Goal: Task Accomplishment & Management: Complete application form

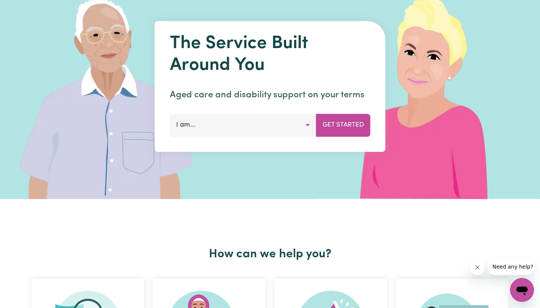
click at [279, 121] on button "I am..." at bounding box center [243, 125] width 147 height 23
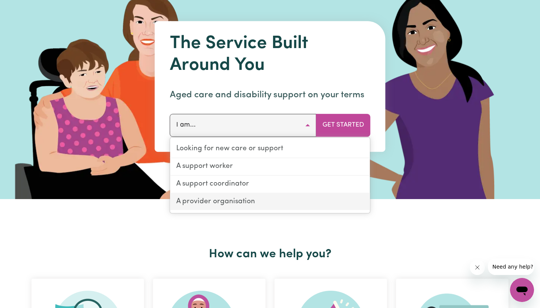
click at [261, 200] on link "A provider organisation" at bounding box center [270, 201] width 200 height 17
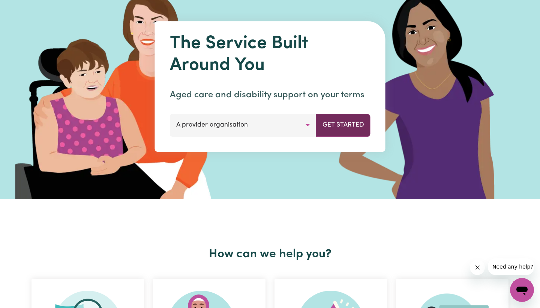
click at [348, 126] on button "Get Started" at bounding box center [343, 125] width 54 height 23
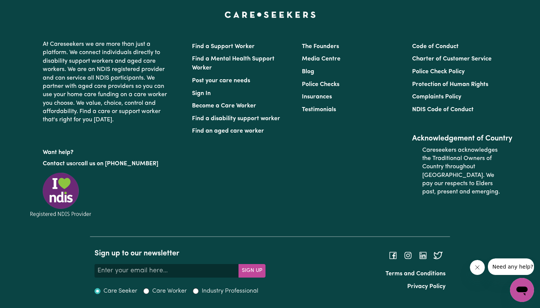
scroll to position [2594, 0]
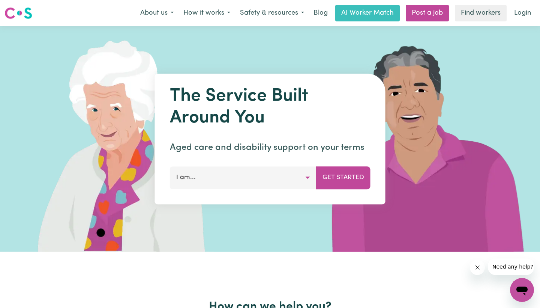
click at [225, 171] on button "I am..." at bounding box center [243, 177] width 147 height 23
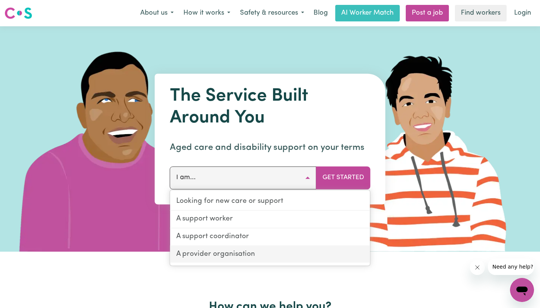
click at [233, 254] on link "A provider organisation" at bounding box center [270, 254] width 200 height 17
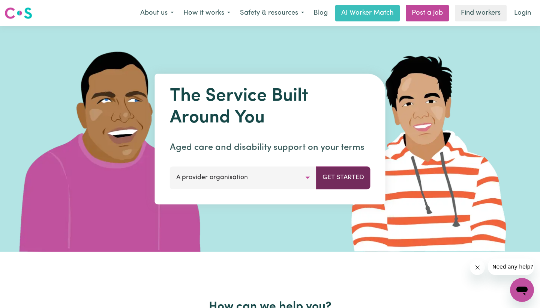
click at [340, 176] on button "Get Started" at bounding box center [343, 177] width 54 height 23
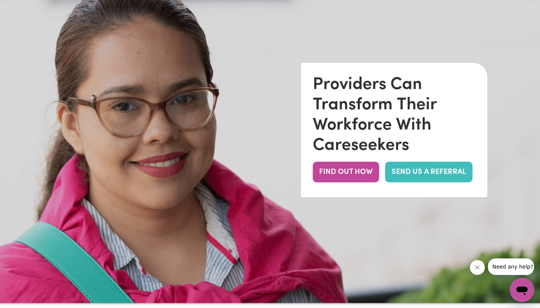
scroll to position [40, 0]
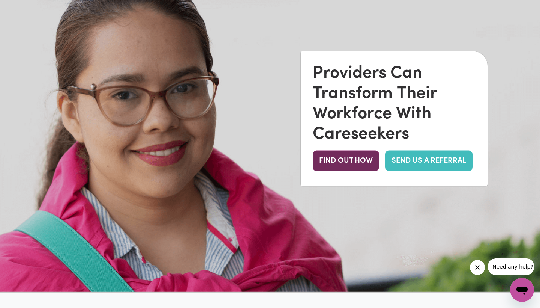
click at [339, 155] on button "FIND OUT HOW" at bounding box center [346, 160] width 66 height 21
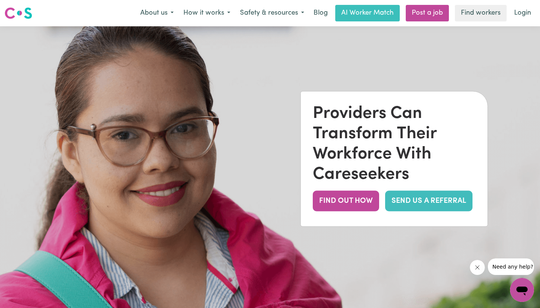
scroll to position [0, 0]
click at [428, 199] on link "SEND US A REFERRAL" at bounding box center [428, 200] width 87 height 21
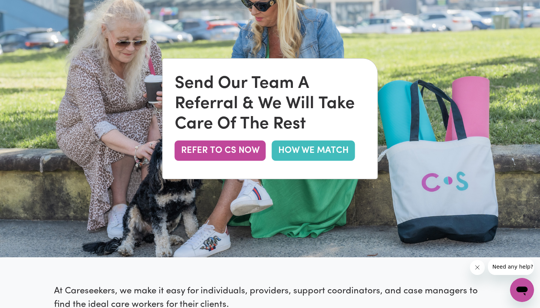
scroll to position [75, 0]
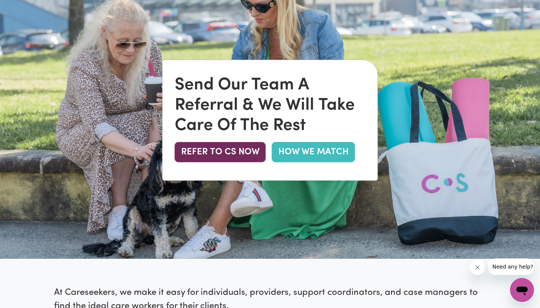
click at [239, 155] on button "REFER TO CS NOW" at bounding box center [220, 152] width 91 height 20
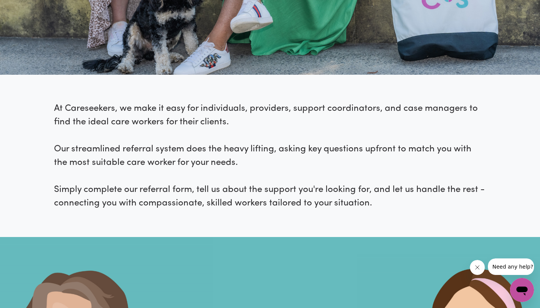
scroll to position [496, 0]
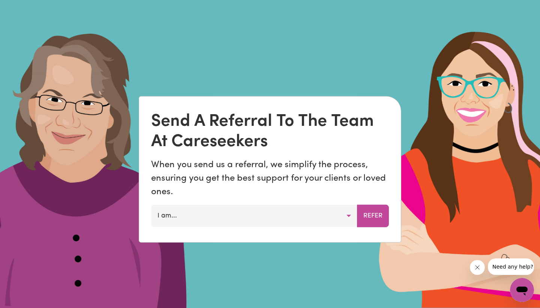
click at [218, 222] on button "I am..." at bounding box center [254, 216] width 206 height 23
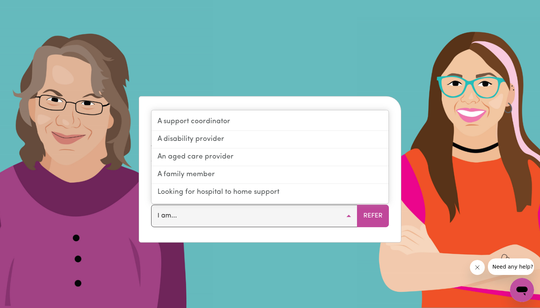
click at [278, 72] on img at bounding box center [270, 154] width 540 height 308
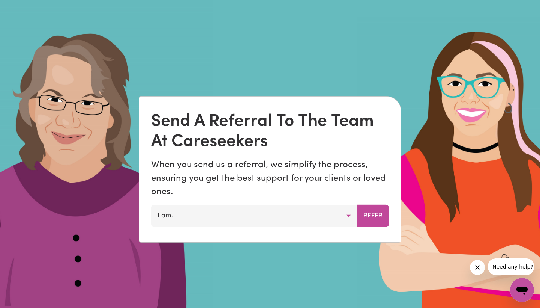
click at [203, 216] on button "I am..." at bounding box center [254, 216] width 206 height 23
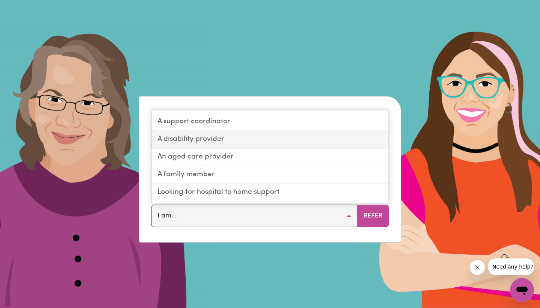
click at [197, 142] on link "A disability provider" at bounding box center [270, 140] width 237 height 18
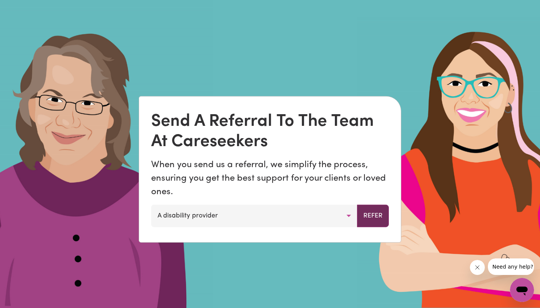
click at [372, 218] on button "Refer" at bounding box center [373, 216] width 32 height 23
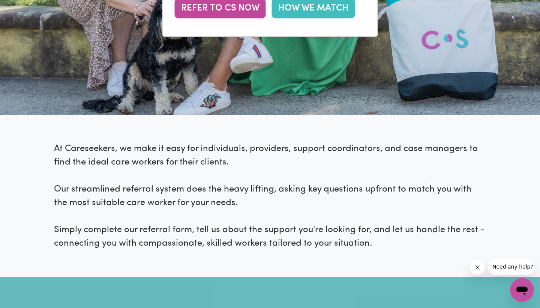
scroll to position [148, 0]
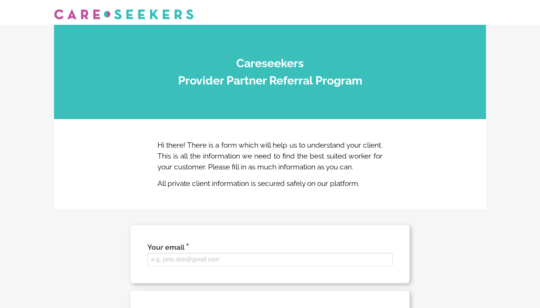
select select
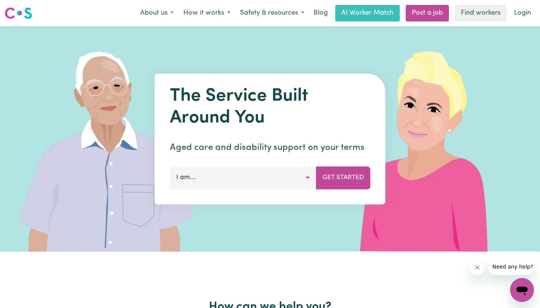
click at [269, 170] on button "I am..." at bounding box center [243, 177] width 147 height 23
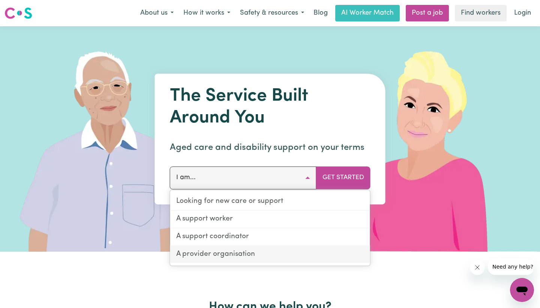
click at [245, 251] on link "A provider organisation" at bounding box center [270, 254] width 200 height 17
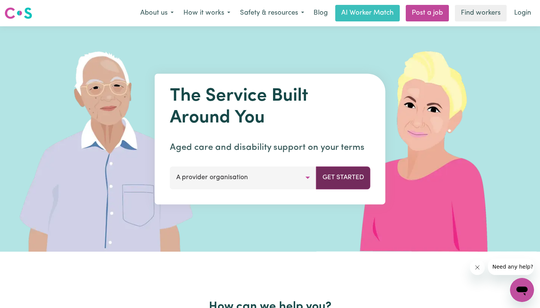
click at [338, 176] on button "Get Started" at bounding box center [343, 177] width 54 height 23
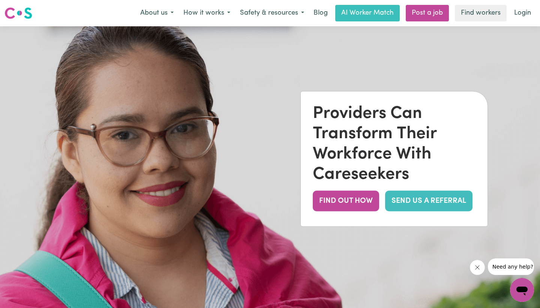
click at [405, 202] on link "SEND US A REFERRAL" at bounding box center [428, 200] width 87 height 21
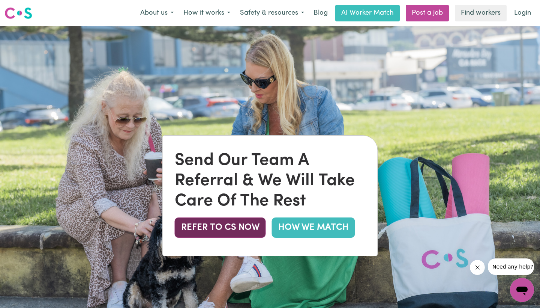
click at [221, 220] on button "REFER TO CS NOW" at bounding box center [220, 227] width 91 height 20
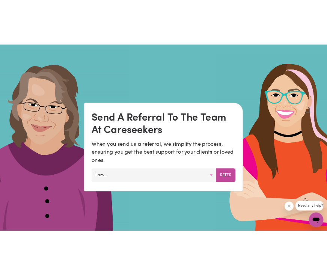
scroll to position [496, 0]
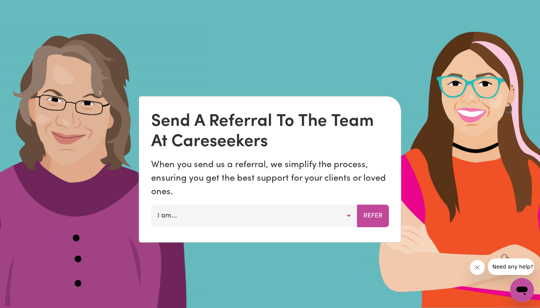
click at [269, 214] on button "I am..." at bounding box center [254, 216] width 206 height 23
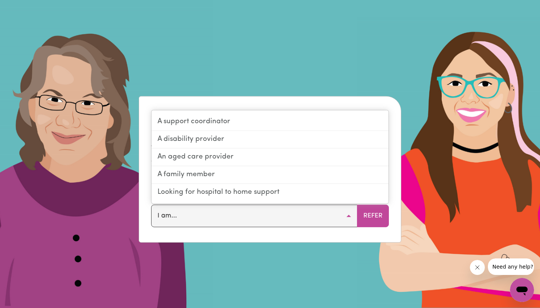
click at [111, 158] on img at bounding box center [270, 154] width 540 height 308
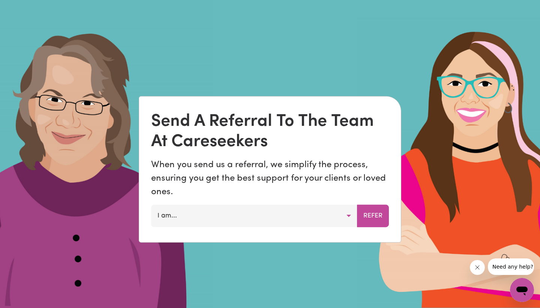
click at [187, 205] on button "I am..." at bounding box center [254, 216] width 206 height 23
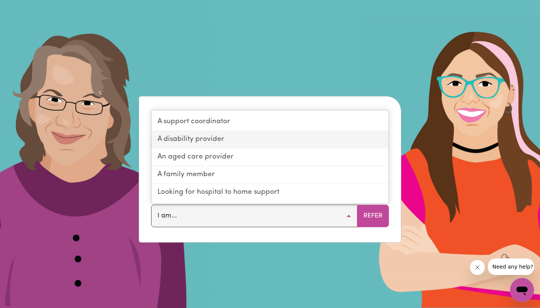
click at [230, 143] on link "A disability provider" at bounding box center [270, 140] width 237 height 18
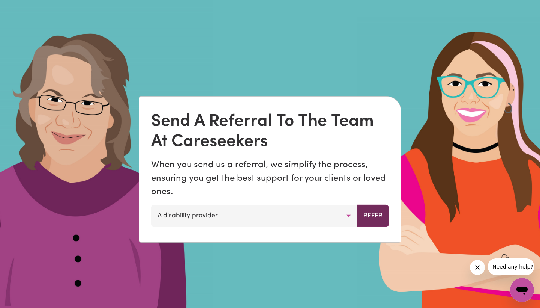
click at [371, 217] on button "Refer" at bounding box center [373, 216] width 32 height 23
click at [292, 229] on div "Send A Referral To The Team At Careseekers When you send us a referral, we simp…" at bounding box center [270, 169] width 262 height 146
click at [297, 211] on button "A disability provider" at bounding box center [254, 216] width 206 height 23
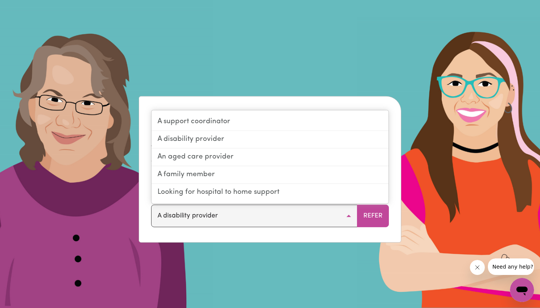
click at [269, 69] on img at bounding box center [270, 154] width 540 height 308
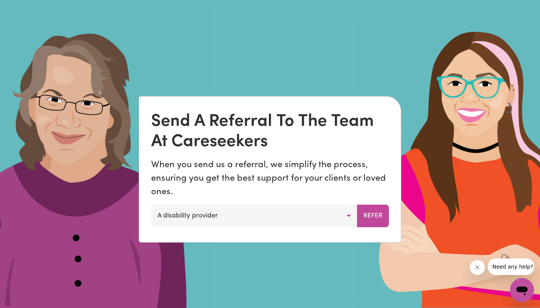
click at [212, 212] on button "A disability provider" at bounding box center [254, 216] width 206 height 23
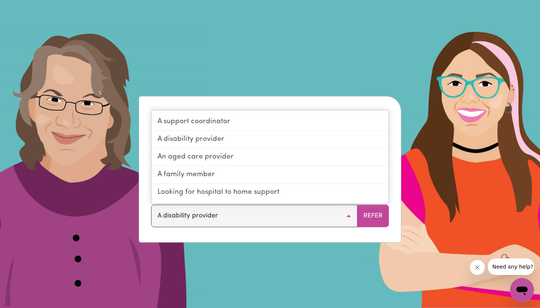
click at [274, 35] on img at bounding box center [270, 154] width 540 height 308
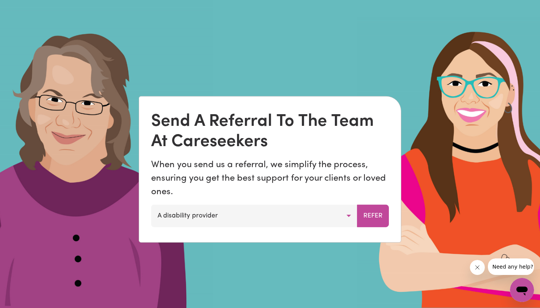
click at [209, 214] on button "A disability provider" at bounding box center [254, 216] width 206 height 23
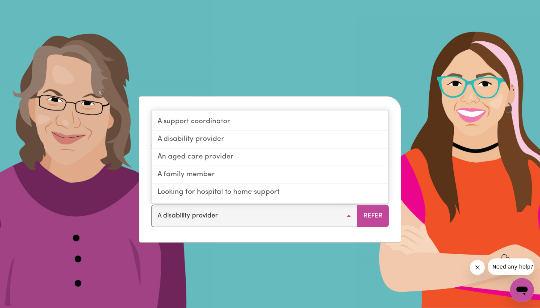
click at [118, 150] on img at bounding box center [270, 154] width 540 height 308
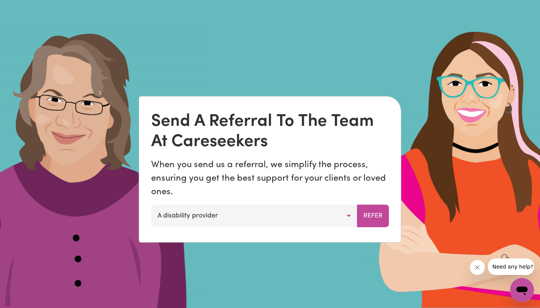
click at [274, 220] on button "A disability provider" at bounding box center [254, 216] width 206 height 23
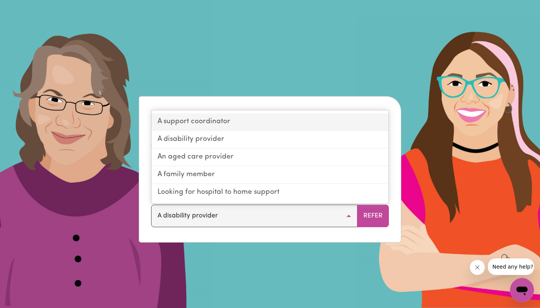
click at [267, 126] on link "A support coordinator" at bounding box center [270, 122] width 237 height 18
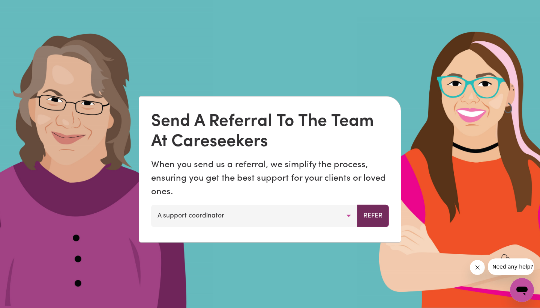
click at [382, 218] on button "Refer" at bounding box center [373, 216] width 32 height 23
click at [238, 218] on button "A support coordinator" at bounding box center [254, 216] width 206 height 23
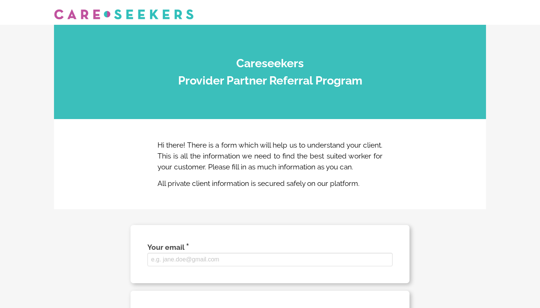
select select
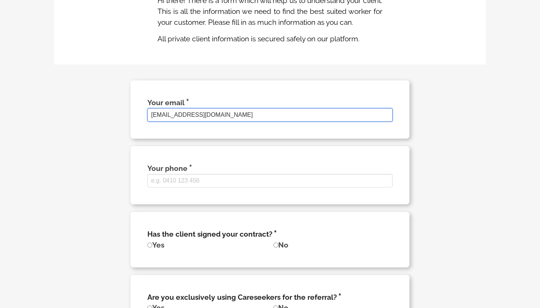
scroll to position [152, 0]
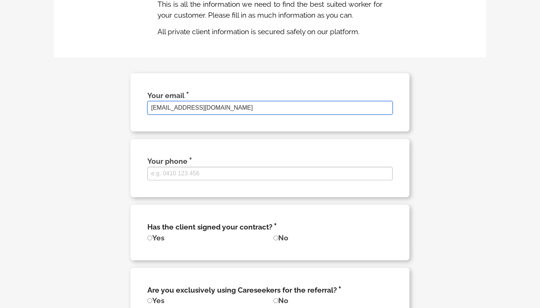
type input "[EMAIL_ADDRESS][DOMAIN_NAME]"
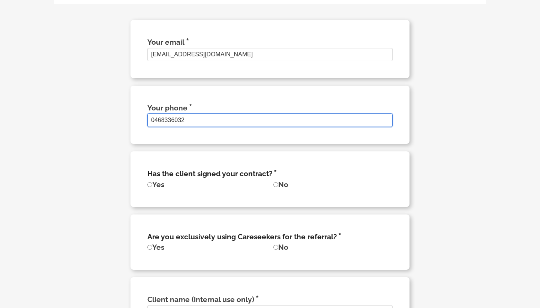
scroll to position [217, 0]
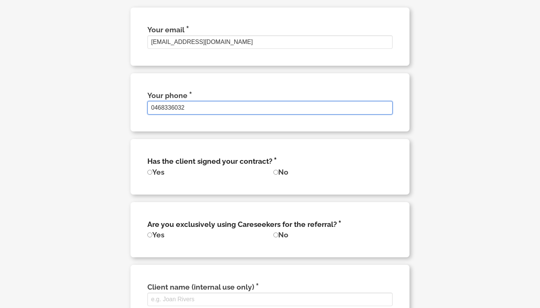
type input "0468336032"
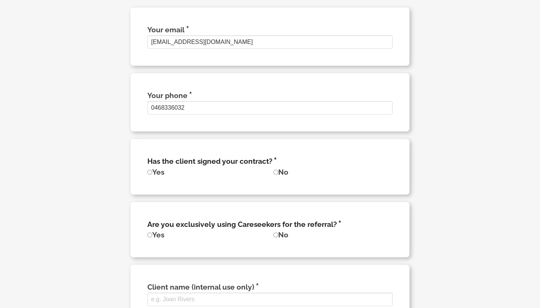
click at [274, 174] on input "No" at bounding box center [276, 172] width 5 height 5
radio input "true"
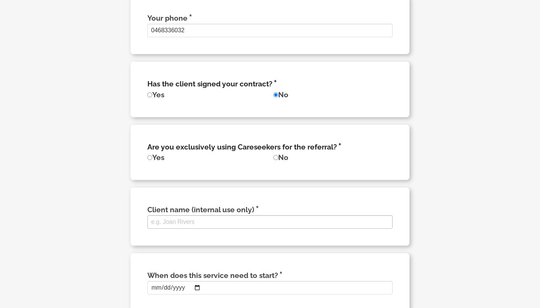
scroll to position [293, 0]
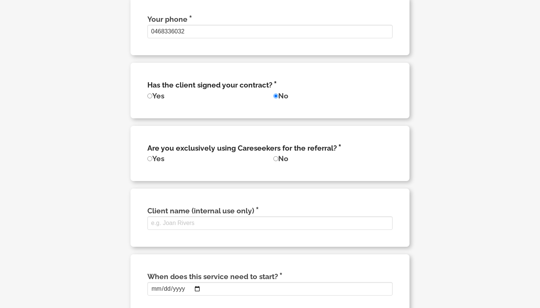
click at [149, 161] on input "Yes" at bounding box center [149, 158] width 5 height 5
radio input "true"
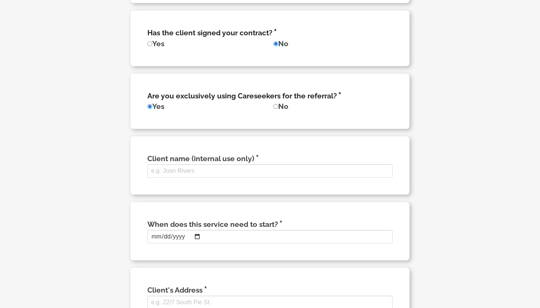
scroll to position [346, 0]
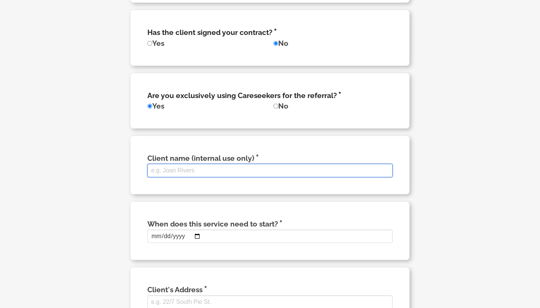
type input "S"
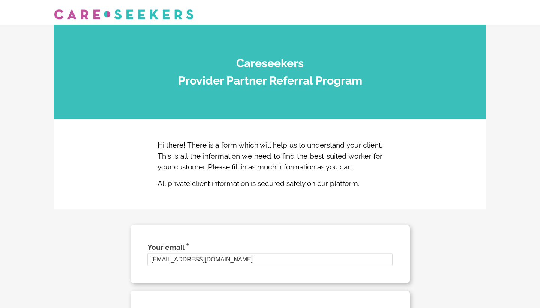
scroll to position [0, 0]
